Goal: Transaction & Acquisition: Purchase product/service

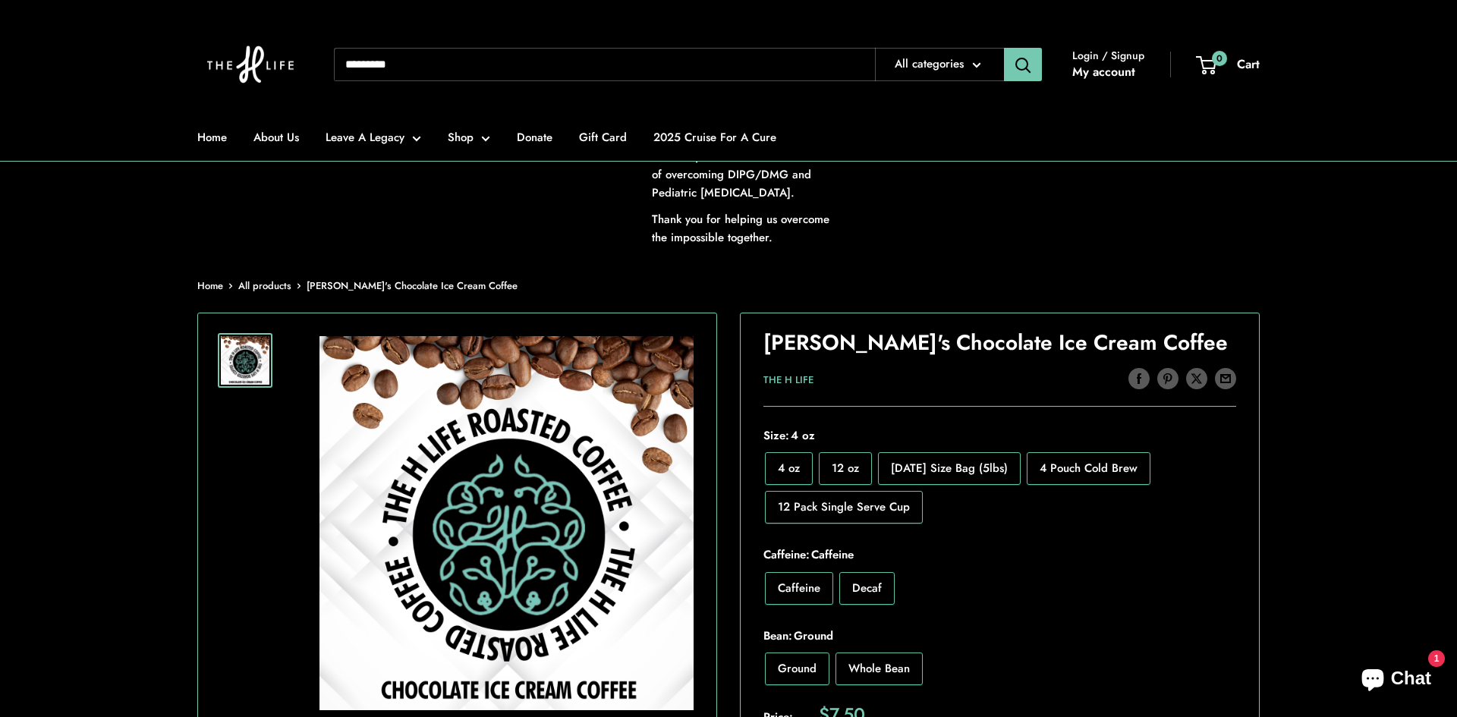
scroll to position [116, 0]
click at [865, 582] on span "Decaf" at bounding box center [867, 587] width 30 height 17
click at [845, 499] on span "12 Pack Single Serve Cup" at bounding box center [844, 506] width 132 height 17
click at [838, 467] on span "12 oz" at bounding box center [845, 467] width 27 height 17
click at [961, 475] on span "[DATE] Size Bag (5lbs)" at bounding box center [949, 467] width 117 height 17
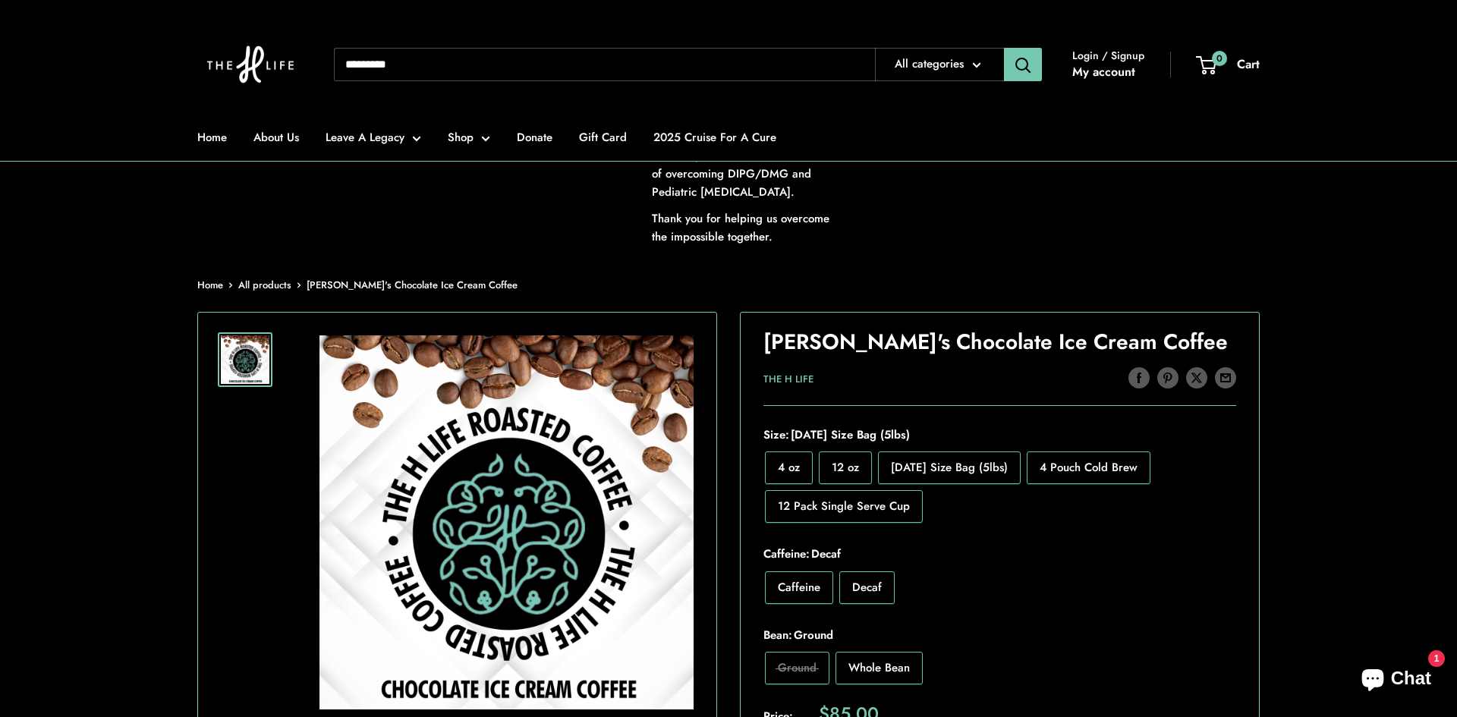
click at [1087, 476] on label "4 Pouch Cold Brew" at bounding box center [1089, 467] width 124 height 33
click at [850, 505] on span "12 Pack Single Serve Cup" at bounding box center [844, 506] width 132 height 17
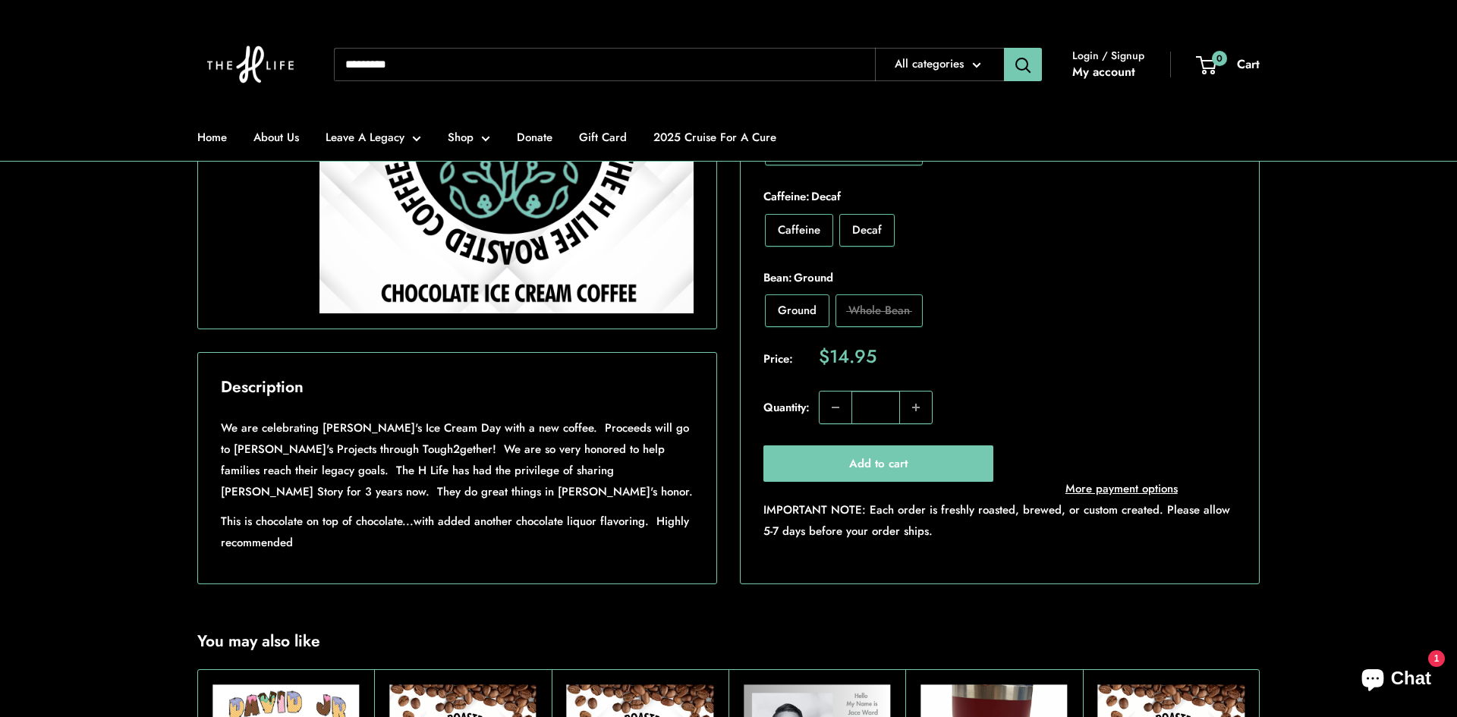
scroll to position [489, 0]
